Goal: Information Seeking & Learning: Learn about a topic

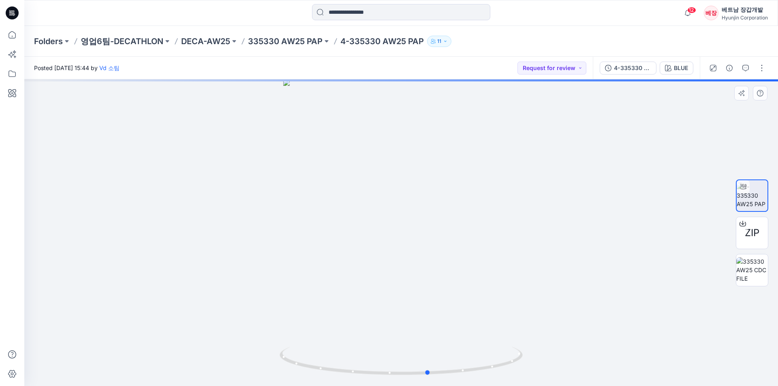
drag, startPoint x: 381, startPoint y: 248, endPoint x: 424, endPoint y: 249, distance: 42.9
click at [424, 249] on div at bounding box center [400, 232] width 753 height 307
drag, startPoint x: 394, startPoint y: 271, endPoint x: 415, endPoint y: 270, distance: 21.1
click at [415, 270] on div at bounding box center [400, 232] width 753 height 307
drag, startPoint x: 378, startPoint y: 268, endPoint x: 420, endPoint y: 265, distance: 42.7
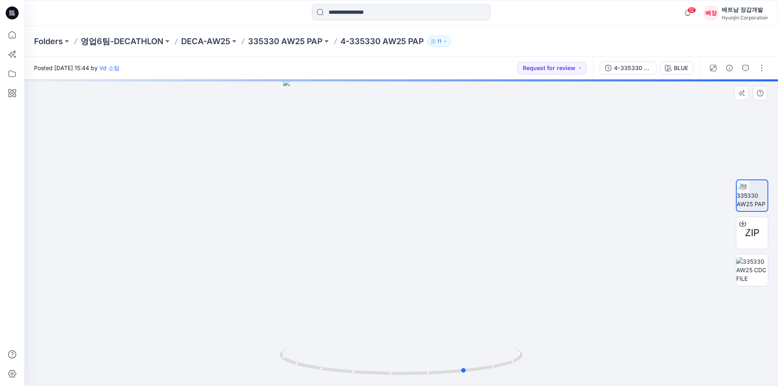
click at [420, 265] on div at bounding box center [400, 232] width 753 height 307
drag, startPoint x: 392, startPoint y: 260, endPoint x: 423, endPoint y: 257, distance: 30.5
click at [423, 257] on div at bounding box center [400, 232] width 753 height 307
drag, startPoint x: 434, startPoint y: 258, endPoint x: 415, endPoint y: 256, distance: 19.5
click at [406, 260] on div at bounding box center [400, 232] width 753 height 307
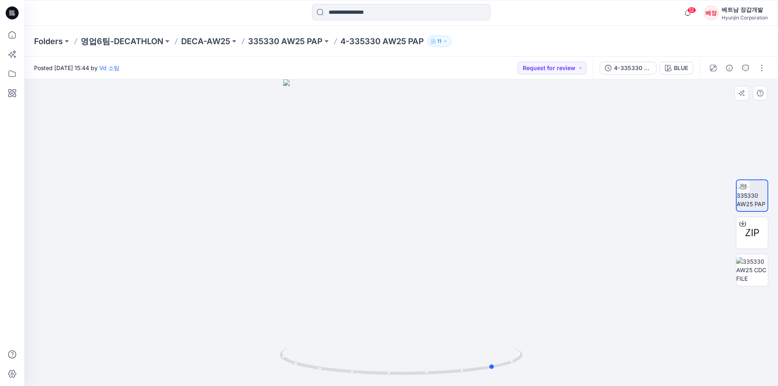
drag, startPoint x: 415, startPoint y: 255, endPoint x: 403, endPoint y: 256, distance: 11.8
click at [401, 256] on div at bounding box center [400, 232] width 753 height 307
drag, startPoint x: 427, startPoint y: 254, endPoint x: 403, endPoint y: 256, distance: 24.8
click at [403, 256] on div at bounding box center [400, 232] width 753 height 307
drag, startPoint x: 325, startPoint y: 207, endPoint x: 370, endPoint y: 211, distance: 45.2
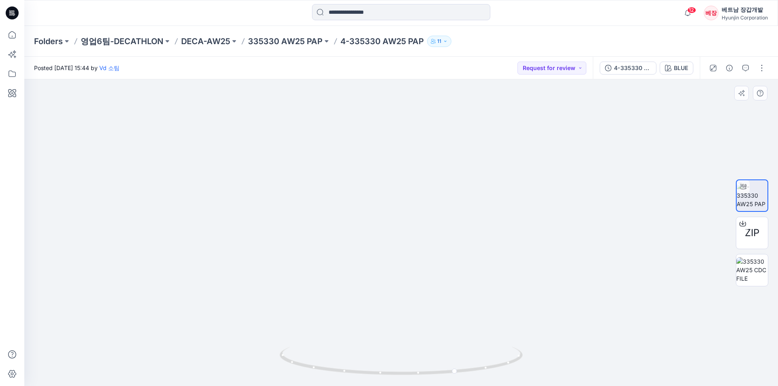
click at [369, 211] on img at bounding box center [401, 124] width 570 height 524
drag, startPoint x: 346, startPoint y: 305, endPoint x: 401, endPoint y: 310, distance: 55.4
click at [401, 310] on img at bounding box center [401, 129] width 570 height 513
drag, startPoint x: 312, startPoint y: 367, endPoint x: 358, endPoint y: 371, distance: 45.9
click at [358, 371] on icon at bounding box center [401, 362] width 245 height 30
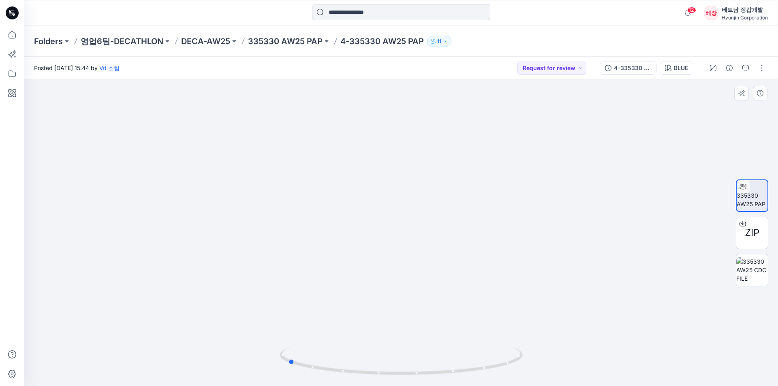
drag, startPoint x: 339, startPoint y: 377, endPoint x: 367, endPoint y: 378, distance: 28.0
click at [367, 378] on img at bounding box center [400, 366] width 243 height 39
drag, startPoint x: 421, startPoint y: 260, endPoint x: 392, endPoint y: 260, distance: 28.8
click at [392, 260] on div at bounding box center [400, 232] width 753 height 307
drag, startPoint x: 431, startPoint y: 261, endPoint x: 403, endPoint y: 263, distance: 27.7
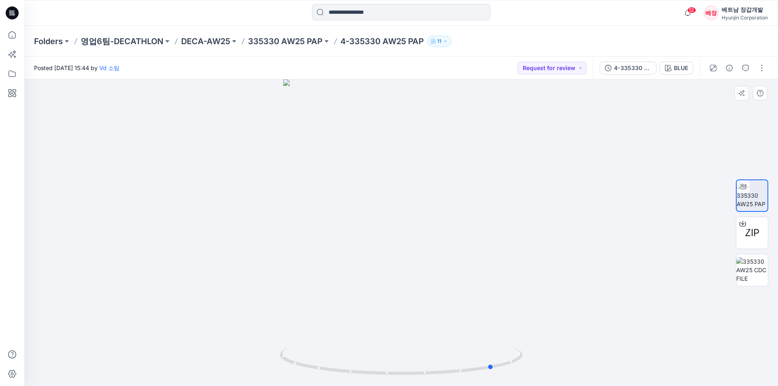
click at [403, 263] on div at bounding box center [400, 232] width 753 height 307
drag, startPoint x: 423, startPoint y: 269, endPoint x: 390, endPoint y: 272, distance: 32.9
click at [390, 272] on div at bounding box center [400, 232] width 753 height 307
drag, startPoint x: 379, startPoint y: 270, endPoint x: 402, endPoint y: 269, distance: 23.1
click at [402, 269] on div at bounding box center [400, 232] width 753 height 307
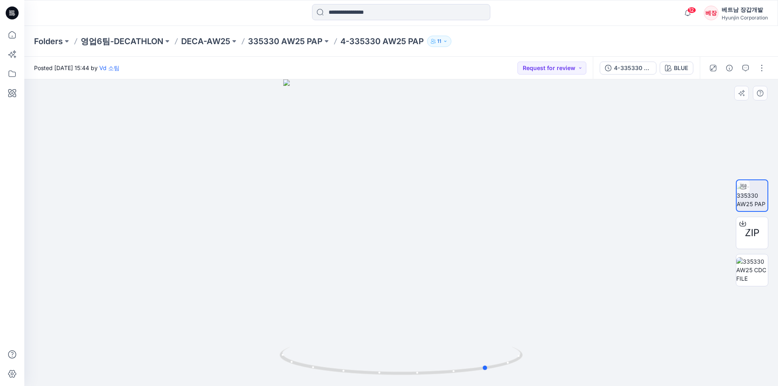
drag, startPoint x: 372, startPoint y: 273, endPoint x: 405, endPoint y: 272, distance: 33.2
click at [405, 272] on div at bounding box center [400, 232] width 753 height 307
drag, startPoint x: 405, startPoint y: 274, endPoint x: 411, endPoint y: 273, distance: 5.7
click at [411, 273] on div at bounding box center [400, 232] width 753 height 307
drag, startPoint x: 408, startPoint y: 271, endPoint x: 453, endPoint y: 268, distance: 45.1
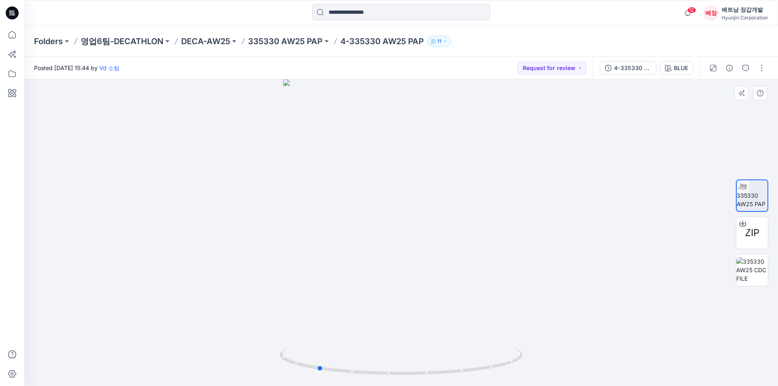
click at [453, 268] on div at bounding box center [400, 232] width 753 height 307
click at [685, 12] on icon "button" at bounding box center [687, 13] width 15 height 16
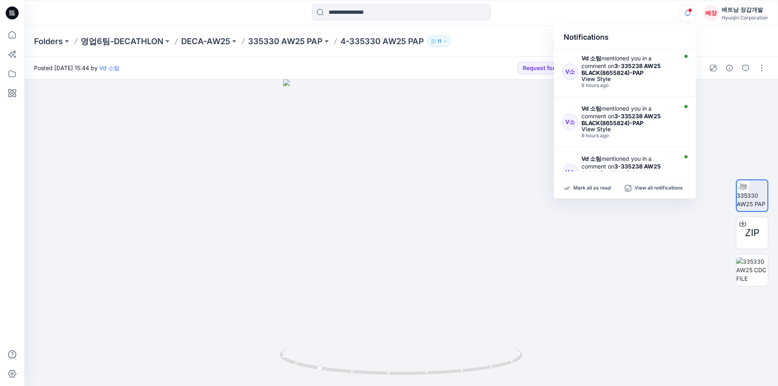
click at [652, 15] on div "Notifications V소 Vd 소팀 mentioned you in a comment on 3-335238 AW25 BLACK(865582…" at bounding box center [400, 13] width 753 height 18
